Goal: Information Seeking & Learning: Find specific fact

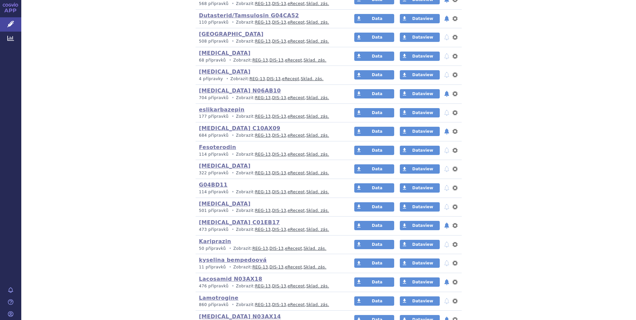
scroll to position [599, 0]
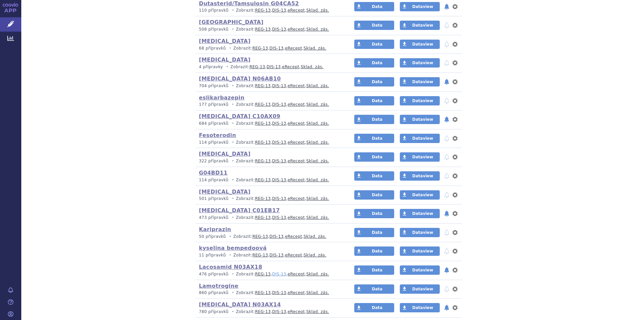
click at [272, 274] on link "DIS-13" at bounding box center [279, 274] width 14 height 5
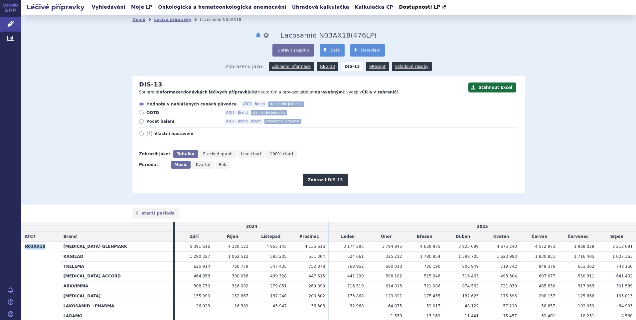
drag, startPoint x: 41, startPoint y: 247, endPoint x: 24, endPoint y: 247, distance: 17.6
click at [24, 247] on th "N03AX18" at bounding box center [40, 290] width 39 height 99
copy th "N03AX18"
click at [31, 25] on span "Léčivé přípravky" at bounding box center [47, 24] width 53 height 14
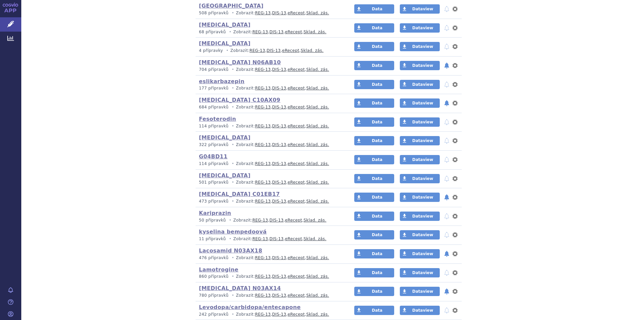
scroll to position [632, 0]
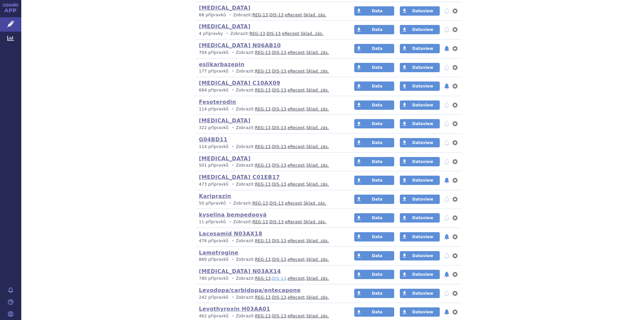
click at [272, 278] on link "DIS-13" at bounding box center [279, 278] width 14 height 5
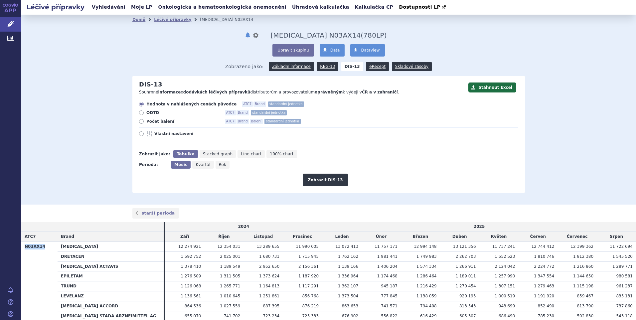
drag, startPoint x: 42, startPoint y: 246, endPoint x: 25, endPoint y: 246, distance: 17.3
click at [25, 246] on th "N03AX14" at bounding box center [39, 295] width 36 height 109
copy th "N03AX14"
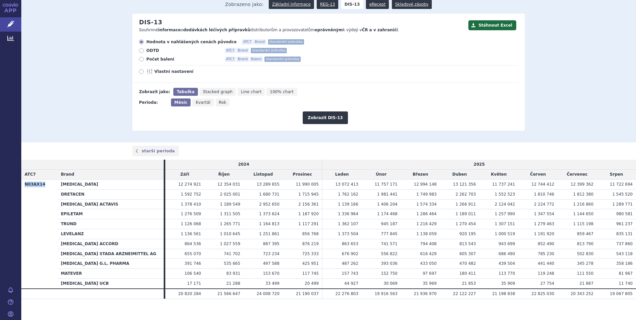
scroll to position [68, 0]
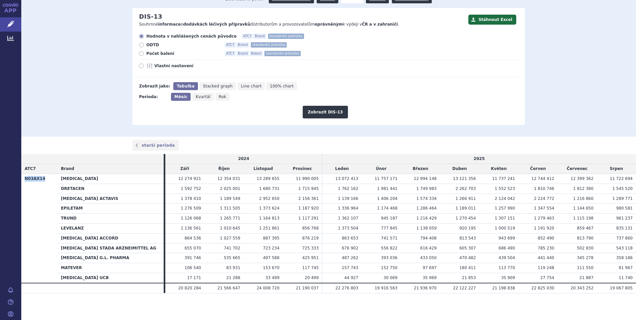
click at [51, 212] on th "N03AX14" at bounding box center [39, 228] width 36 height 109
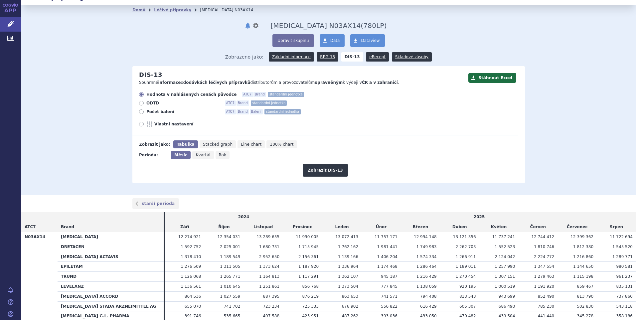
scroll to position [0, 0]
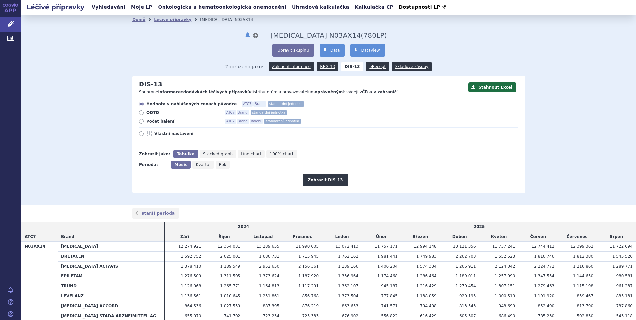
click at [140, 121] on icon at bounding box center [141, 121] width 5 height 5
click at [140, 121] on input "Počet balení ATC7 Brand Balení standardní jednotka" at bounding box center [142, 122] width 4 height 4
radio input "true"
click at [317, 180] on button "Zobrazit DIS-13" at bounding box center [325, 180] width 45 height 13
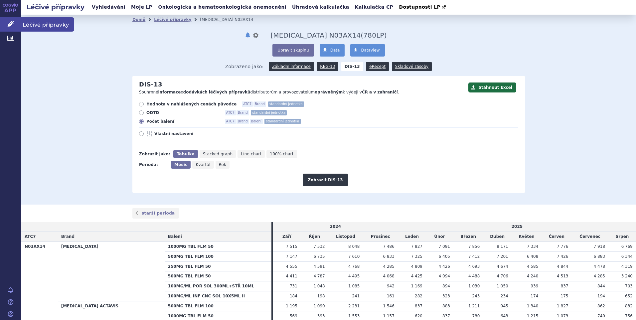
click at [27, 22] on span "Léčivé přípravky" at bounding box center [47, 24] width 53 height 14
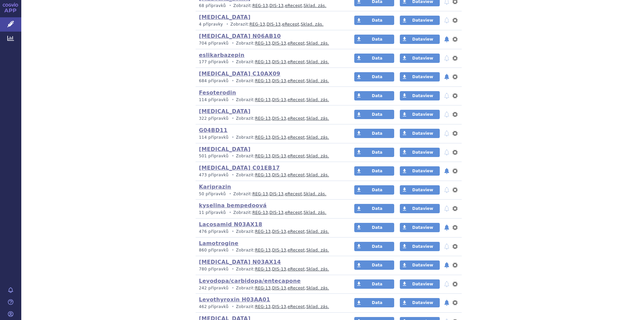
scroll to position [665, 0]
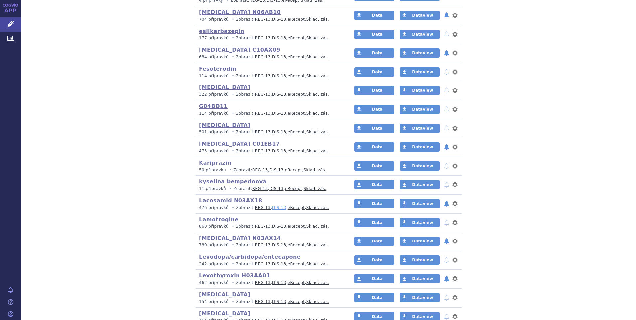
click at [272, 209] on link "DIS-13" at bounding box center [279, 207] width 14 height 5
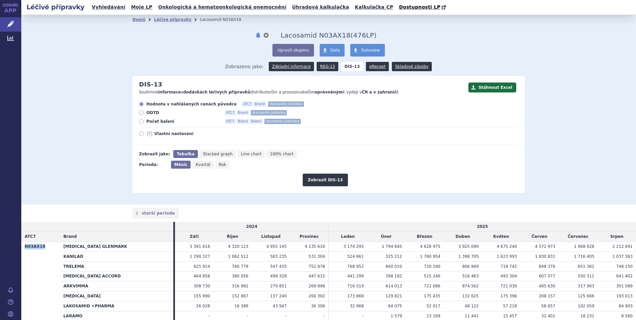
drag, startPoint x: 42, startPoint y: 246, endPoint x: 22, endPoint y: 245, distance: 20.0
click at [22, 245] on th "N03AX18" at bounding box center [40, 290] width 39 height 99
copy th "N03AX18"
click at [32, 22] on span "Léčivé přípravky" at bounding box center [47, 24] width 53 height 14
click at [36, 24] on span "Léčivé přípravky" at bounding box center [47, 24] width 53 height 14
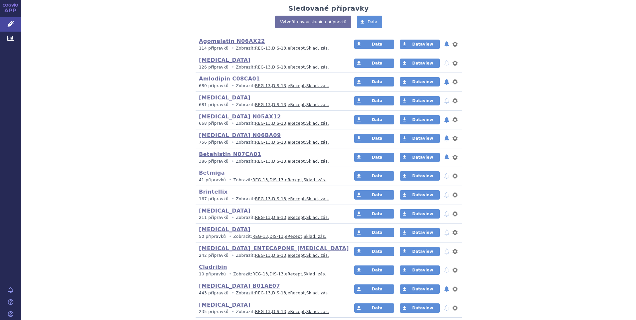
scroll to position [166, 0]
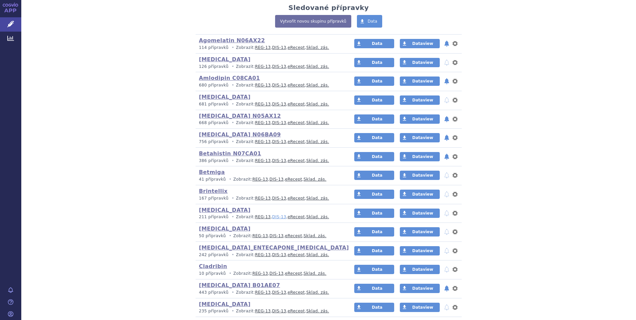
click at [272, 218] on link "DIS-13" at bounding box center [279, 217] width 14 height 5
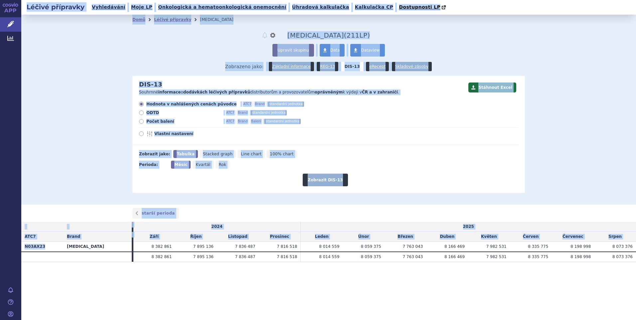
drag, startPoint x: 42, startPoint y: 246, endPoint x: 18, endPoint y: 245, distance: 24.0
click at [18, 245] on div "APP Léčivé přípravky Analytics Notifikace [GEOGRAPHIC_DATA] [PERSON_NAME]" at bounding box center [318, 160] width 636 height 320
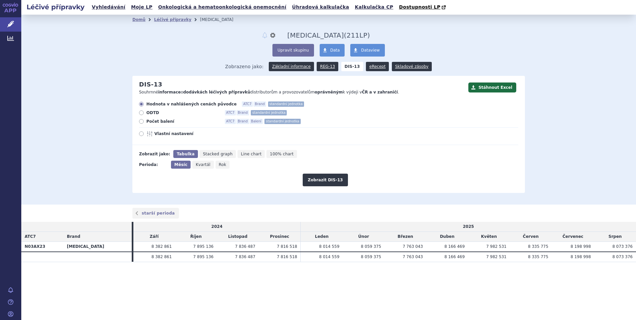
click at [18, 244] on div "APP Léčivé přípravky Analytics Notifikace [GEOGRAPHIC_DATA] [PERSON_NAME]" at bounding box center [10, 160] width 21 height 320
drag, startPoint x: 46, startPoint y: 247, endPoint x: 23, endPoint y: 249, distance: 22.7
click at [23, 249] on th "N03AX23" at bounding box center [42, 246] width 42 height 10
copy th "N03AX23"
